Goal: Task Accomplishment & Management: Manage account settings

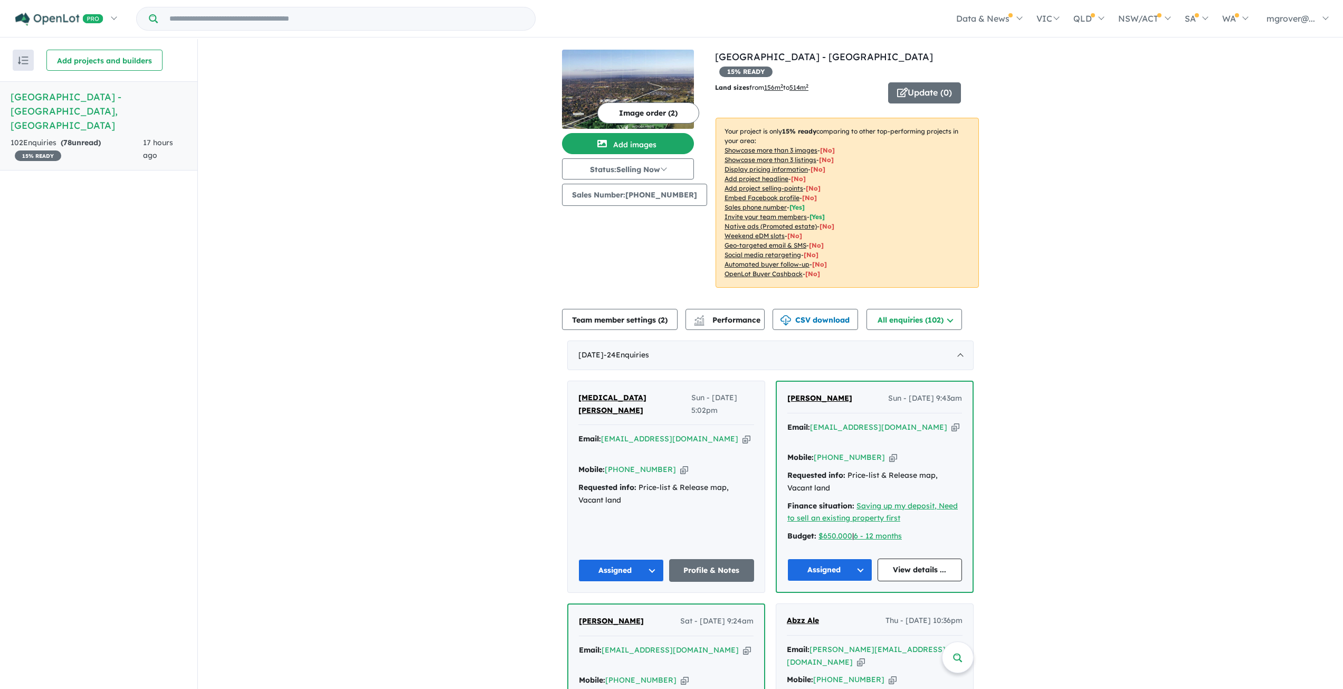
scroll to position [211, 0]
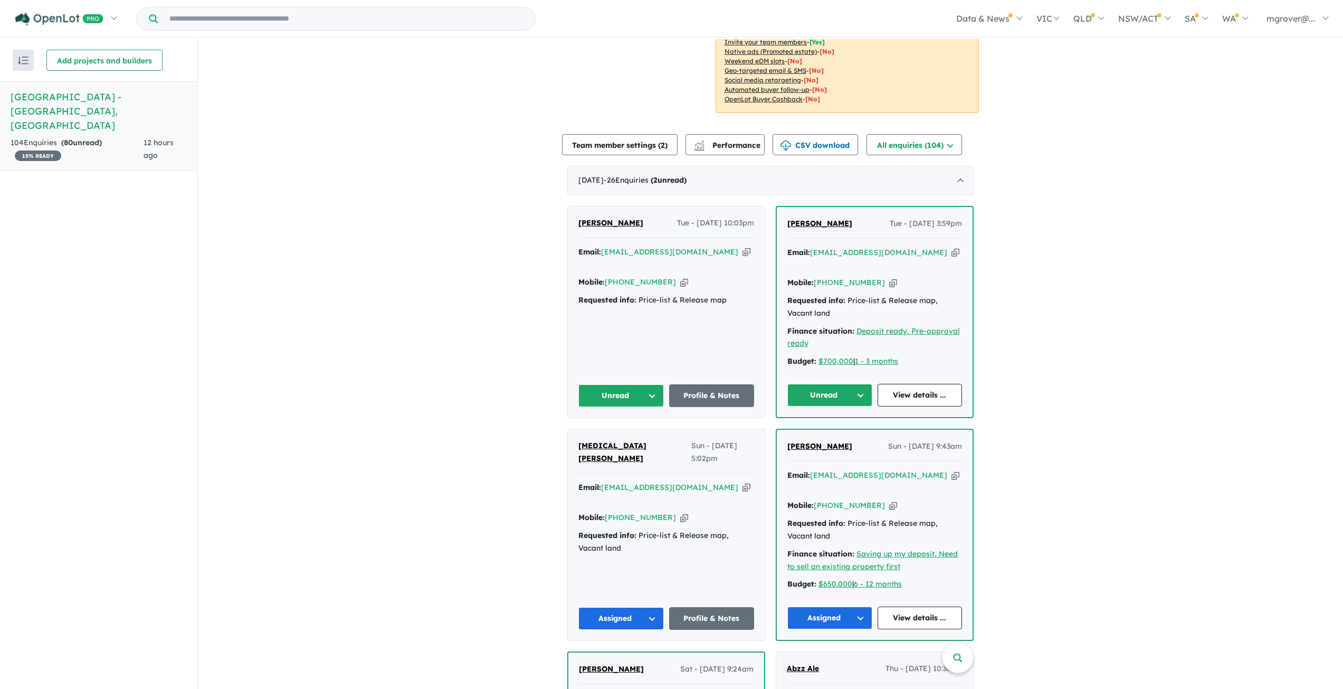
scroll to position [158, 0]
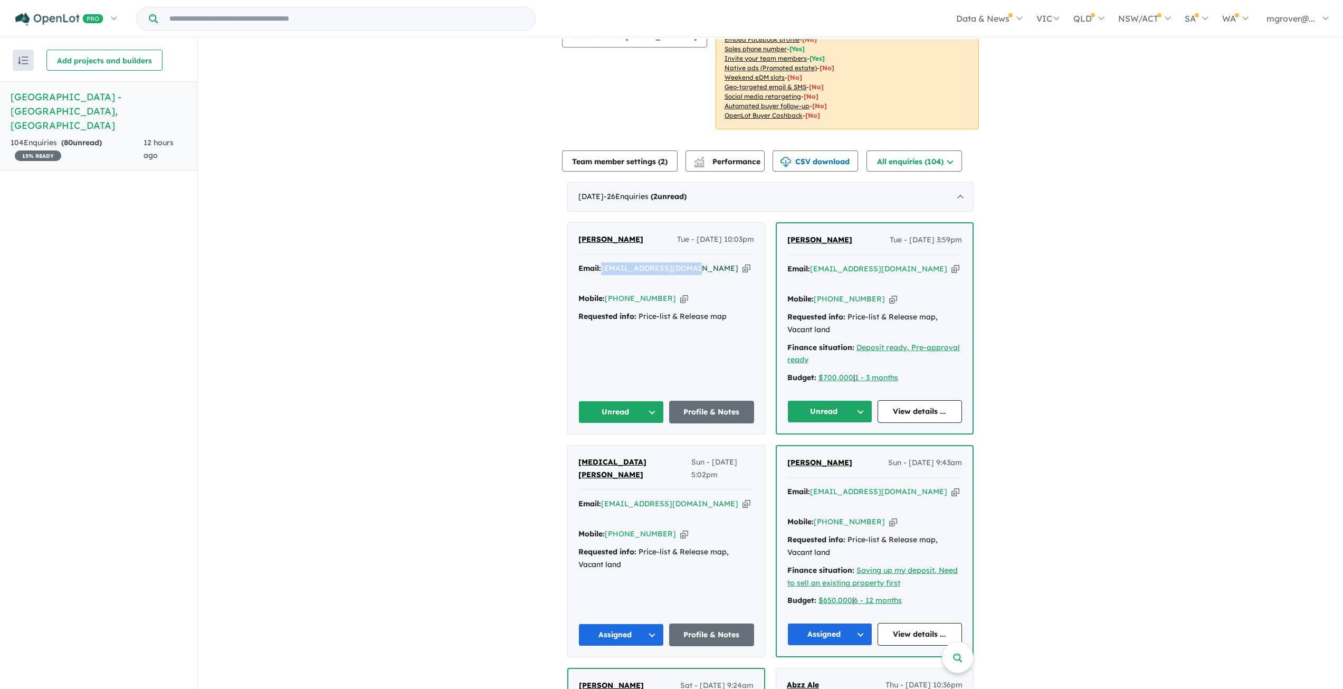
drag, startPoint x: 693, startPoint y: 268, endPoint x: 602, endPoint y: 262, distance: 91.5
click at [602, 262] on div "Email: [EMAIL_ADDRESS][DOMAIN_NAME] Copied!" at bounding box center [666, 274] width 176 height 25
copy a%20Woodlands%20Park%20Estate%20-%20Greenvale"] "[EMAIL_ADDRESS][DOMAIN_NAME]"
click at [647, 401] on button "Unread" at bounding box center [620, 412] width 85 height 23
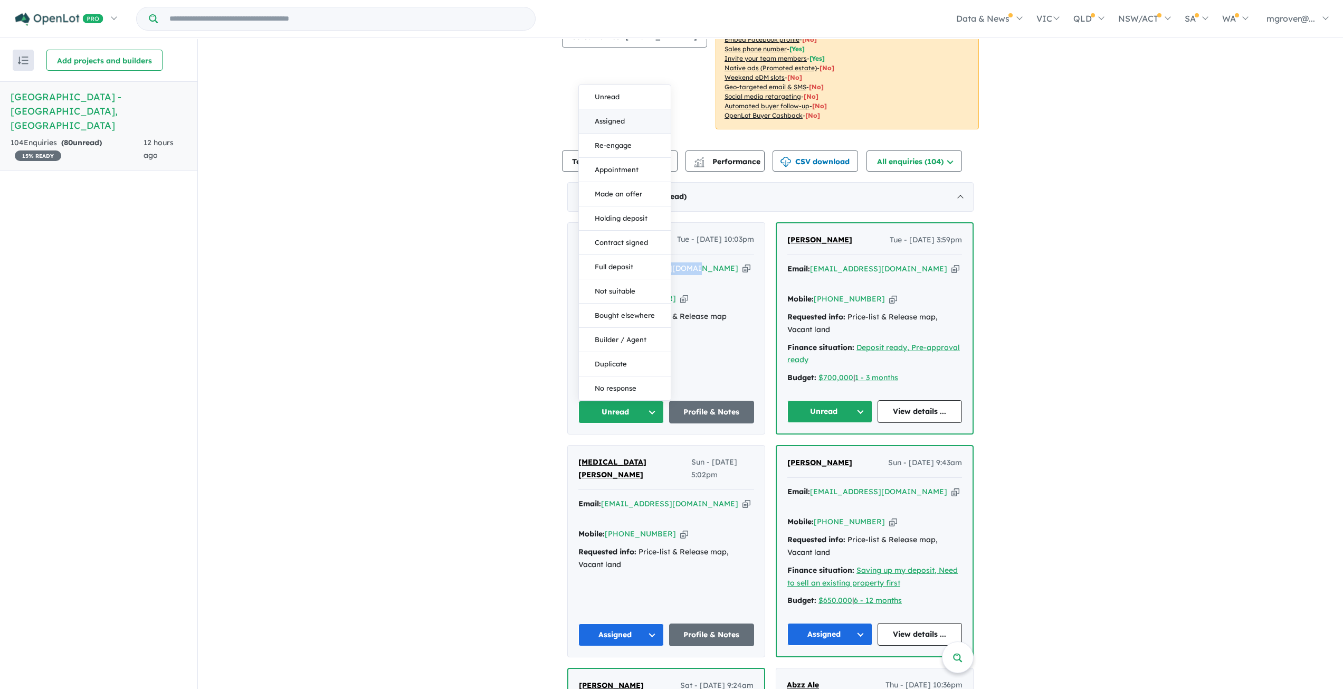
click at [635, 109] on button "Assigned" at bounding box center [625, 121] width 92 height 24
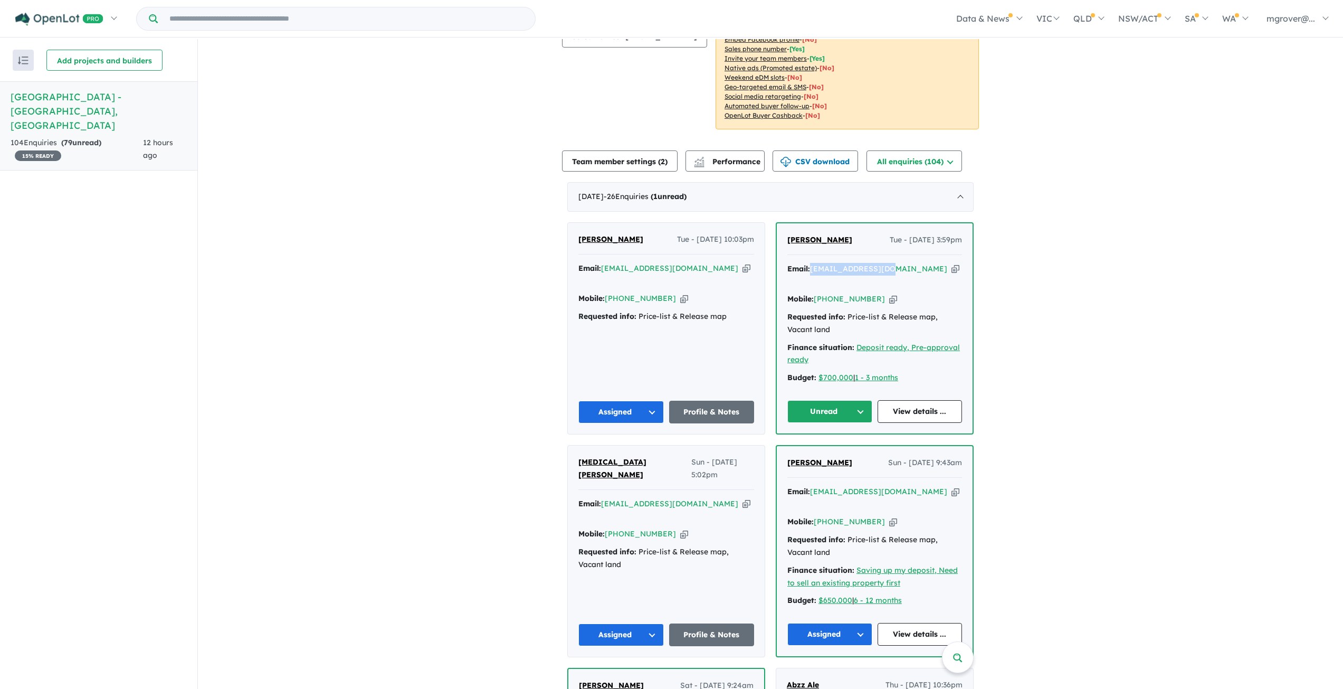
drag, startPoint x: 890, startPoint y: 253, endPoint x: 810, endPoint y: 252, distance: 80.2
click at [810, 263] on div "Email: fumar057@gmail.com Copied!" at bounding box center [874, 275] width 175 height 25
copy a%20Woodlands%20Park%20Estate%20-%20Greenvale"] "fumar057@gmail.com"
click at [857, 400] on button "Unread" at bounding box center [829, 411] width 85 height 23
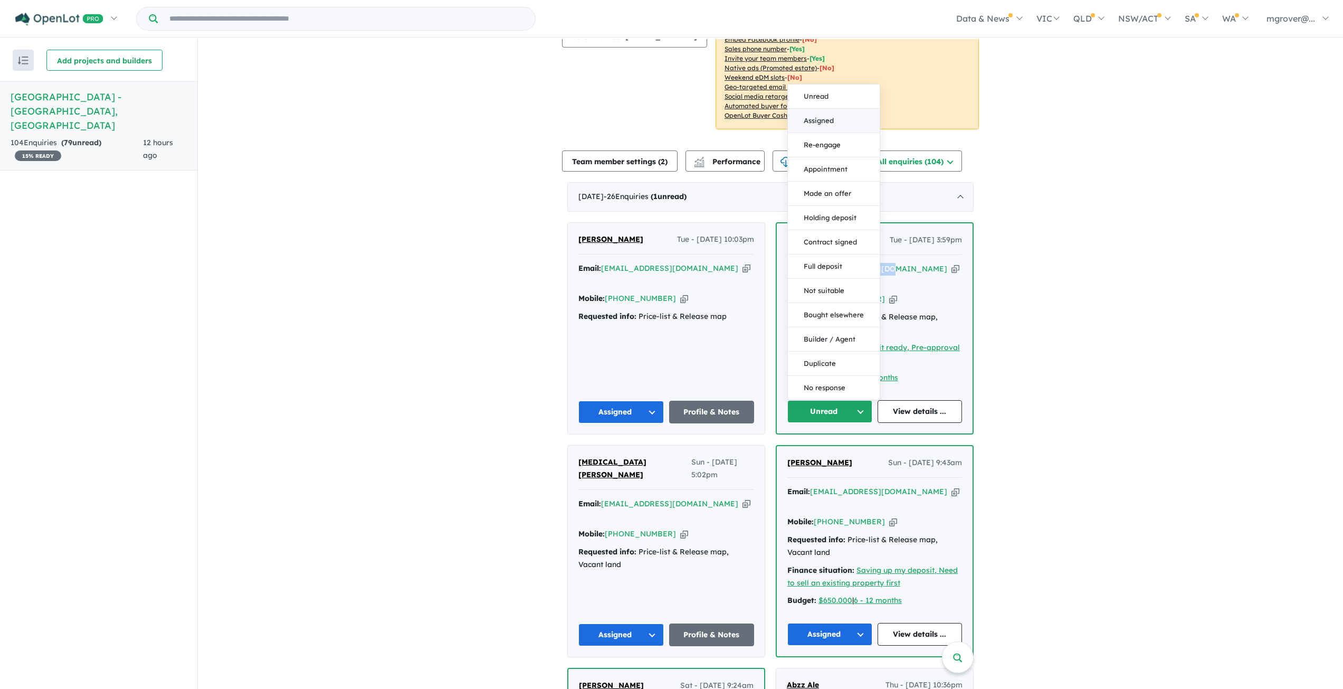
click at [833, 109] on button "Assigned" at bounding box center [834, 121] width 92 height 24
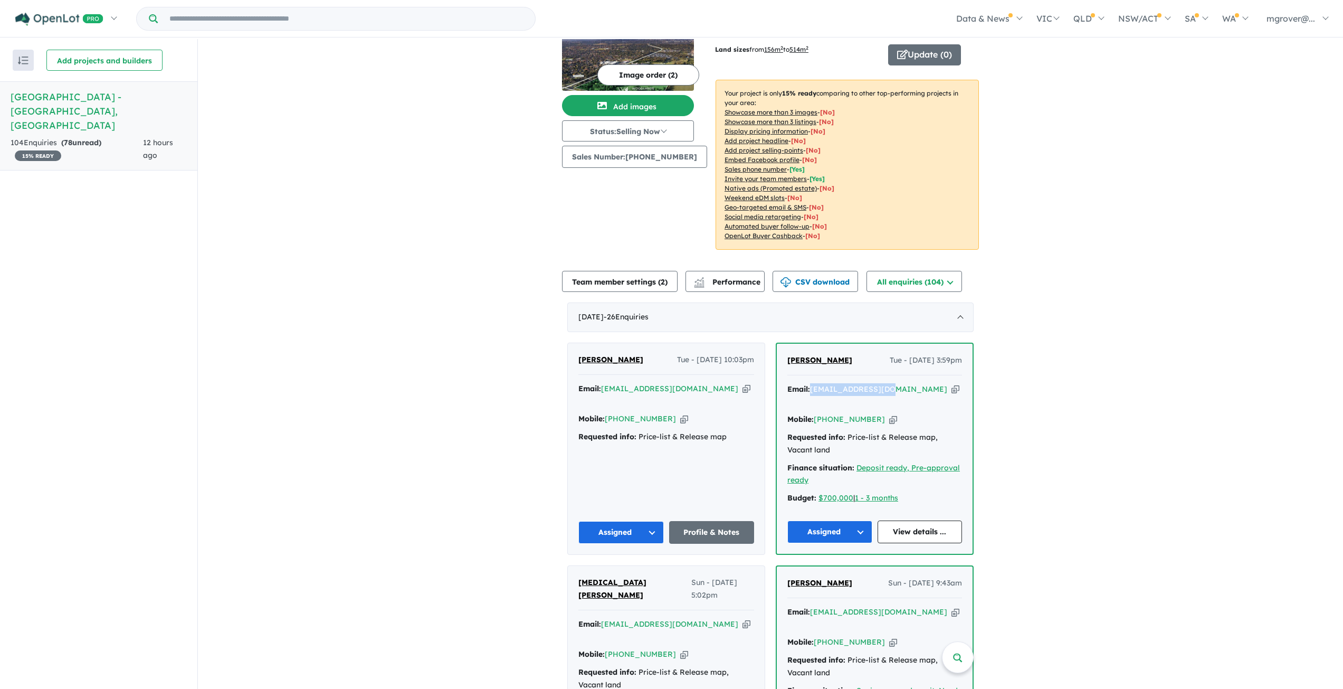
scroll to position [0, 0]
